Goal: Information Seeking & Learning: Learn about a topic

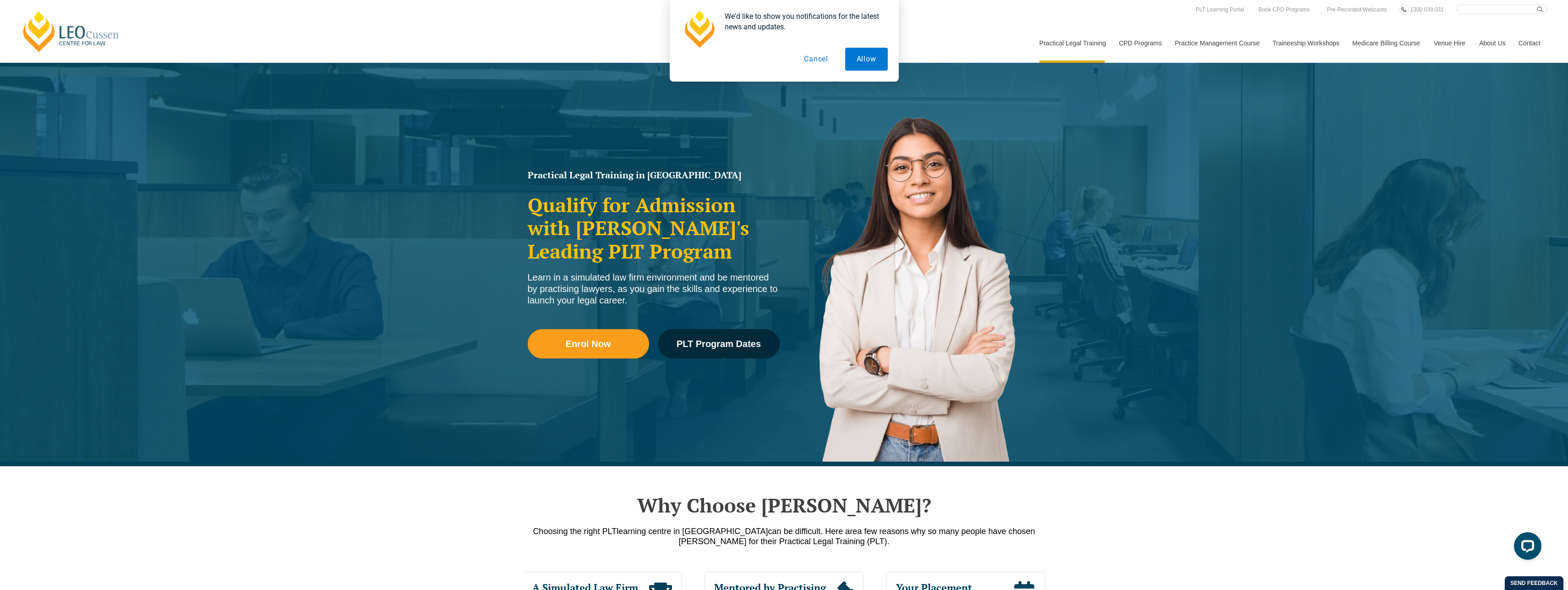
click at [812, 61] on button "Cancel" at bounding box center [816, 59] width 47 height 23
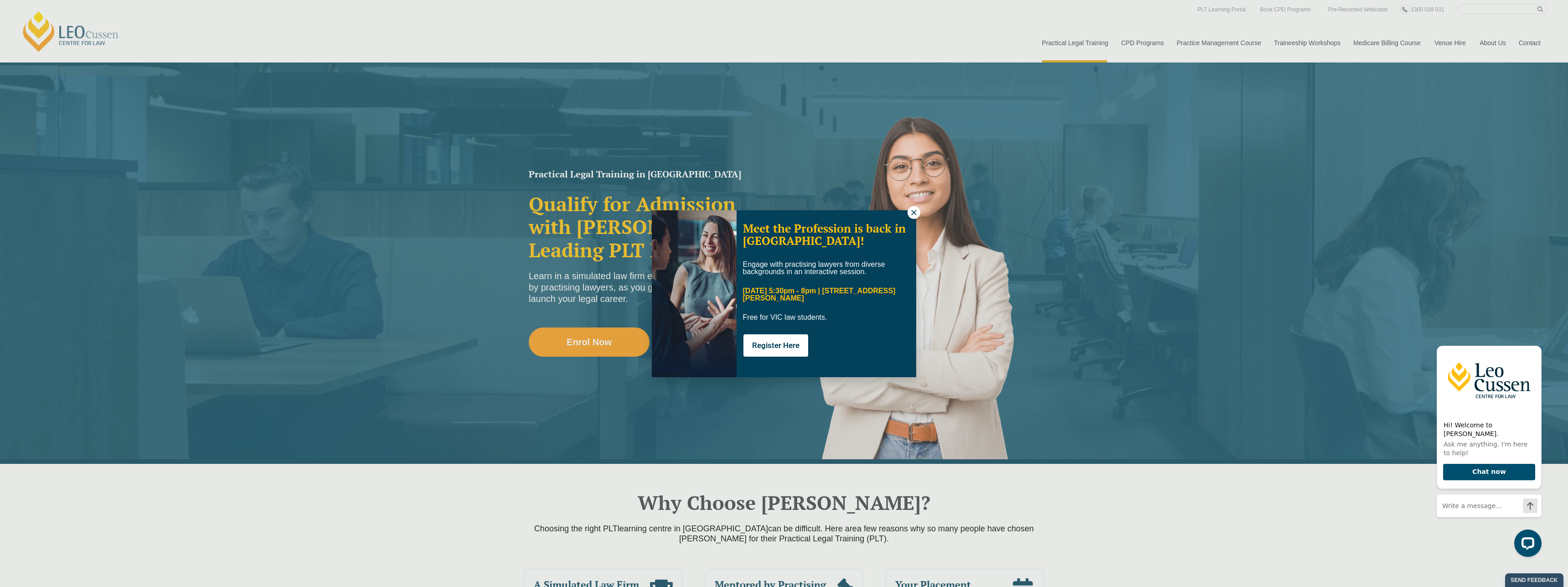
click at [911, 213] on icon at bounding box center [914, 212] width 8 height 8
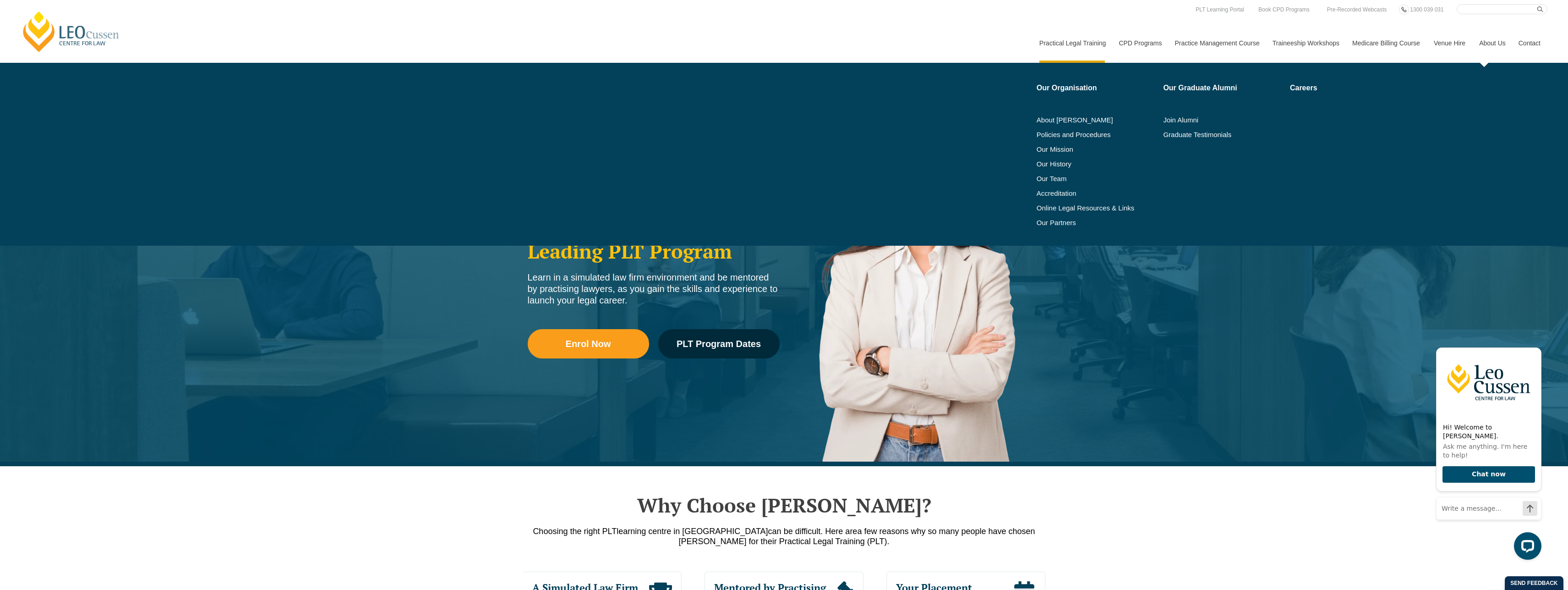
click at [1493, 41] on link "About Us" at bounding box center [1492, 43] width 39 height 39
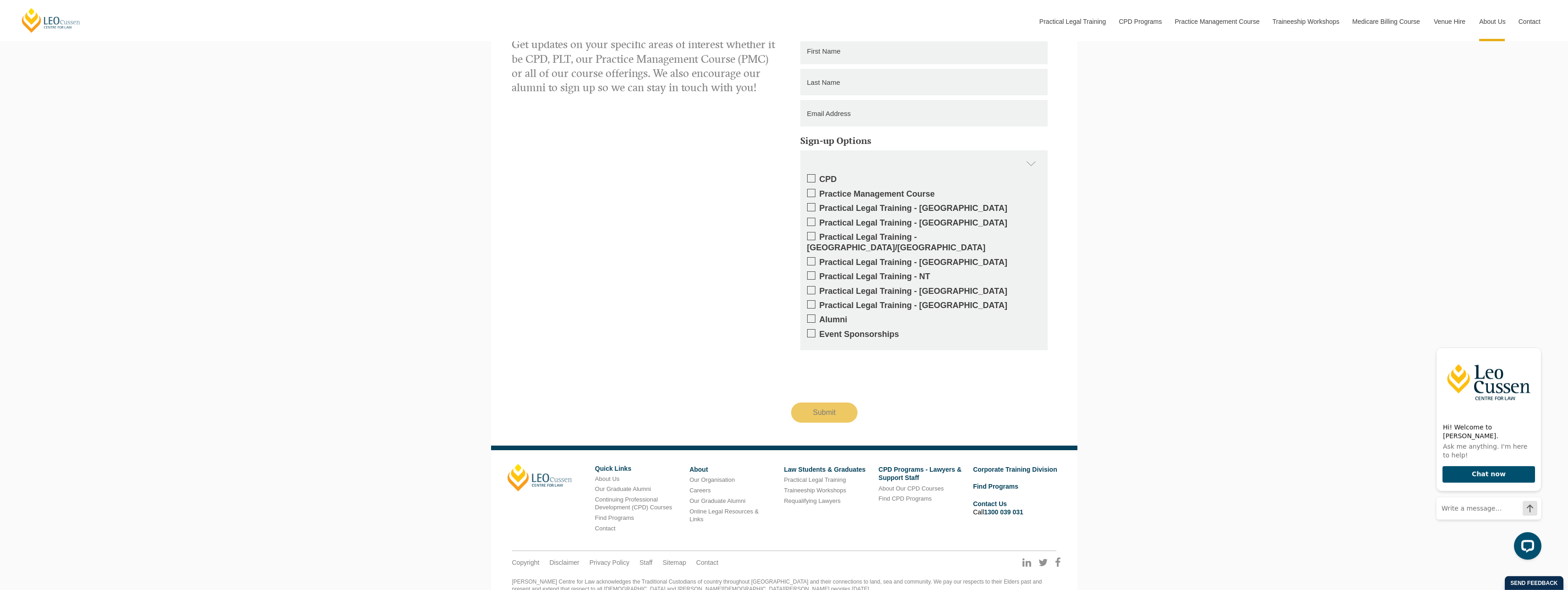
scroll to position [1387, 0]
click at [723, 475] on link "Our Organisation" at bounding box center [712, 478] width 45 height 7
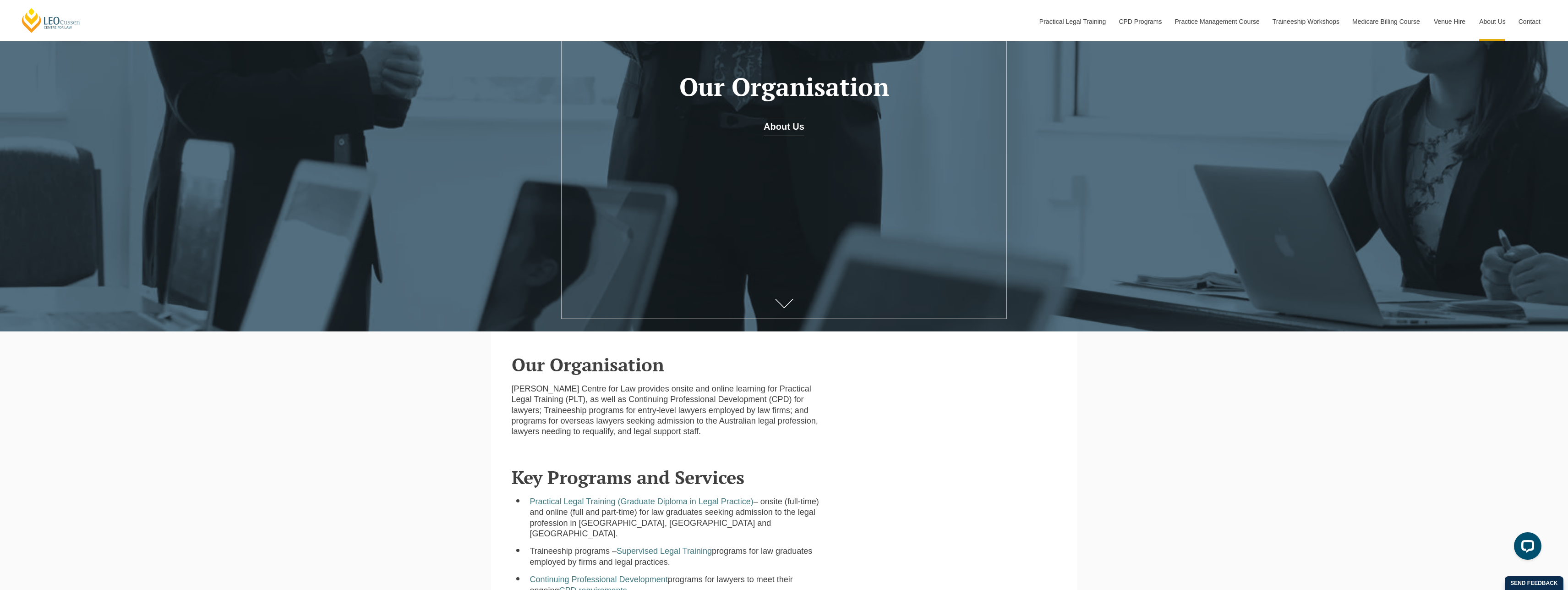
scroll to position [22, 0]
